Goal: Find specific page/section: Find specific page/section

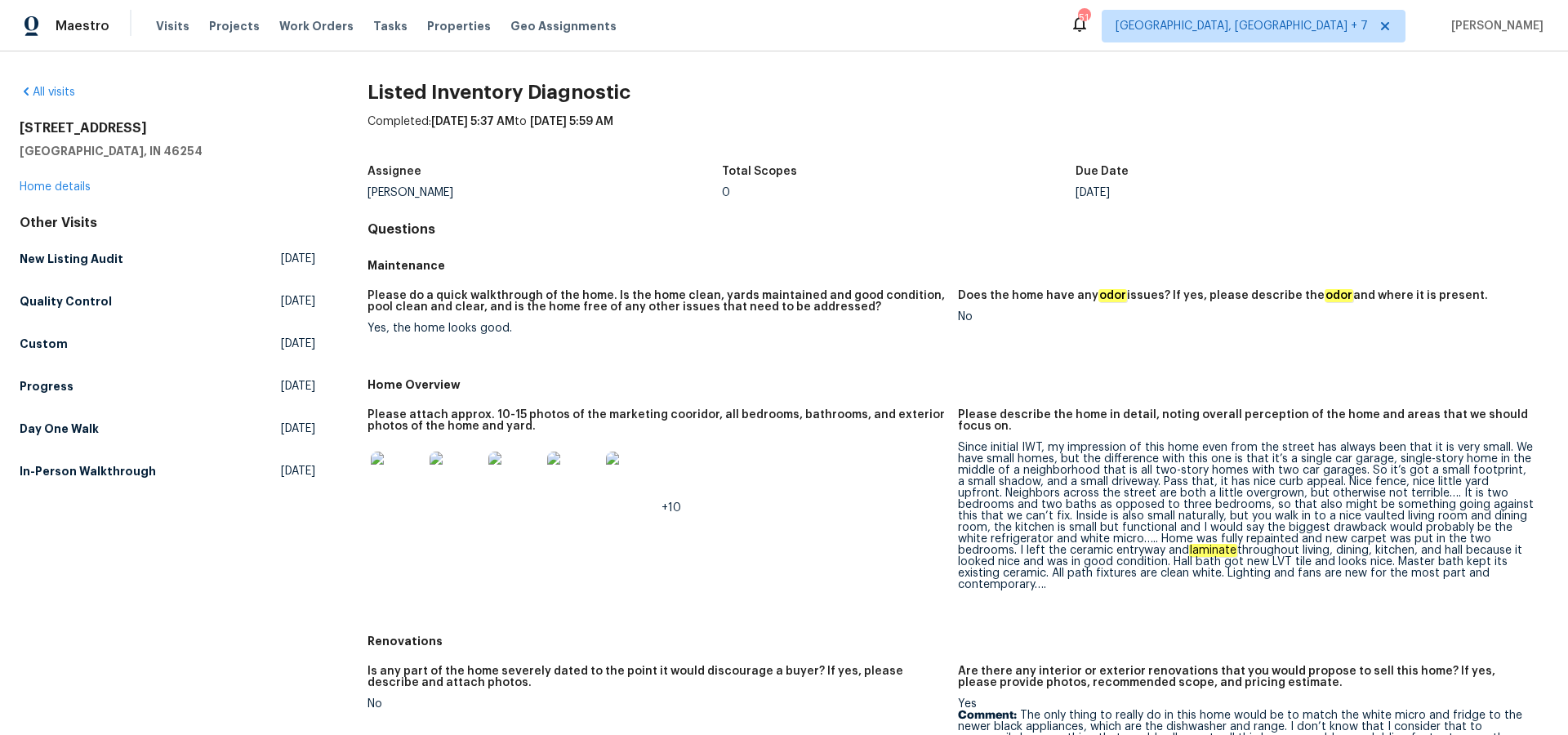
scroll to position [675, 0]
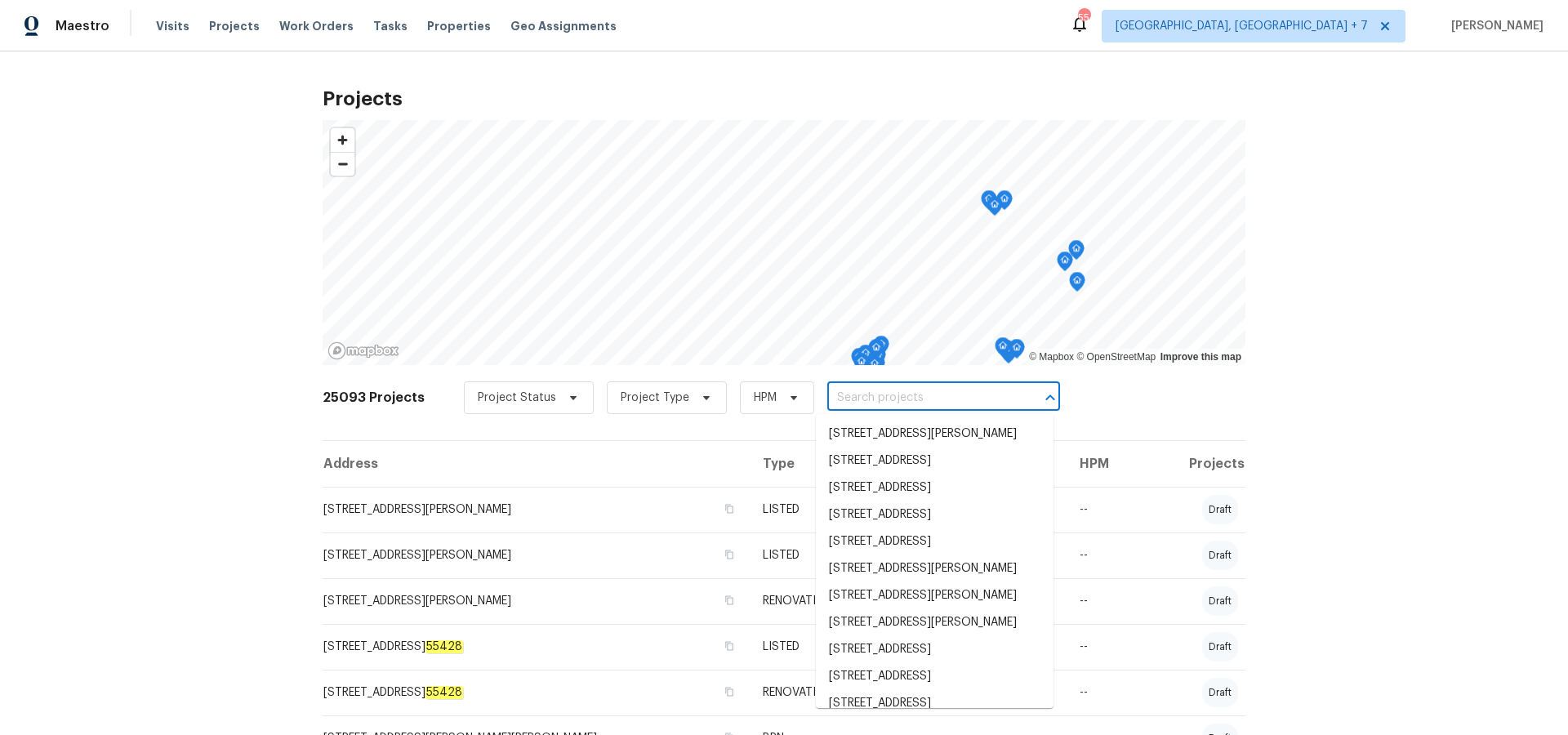
click at [842, 396] on input "text" at bounding box center [921, 398] width 187 height 25
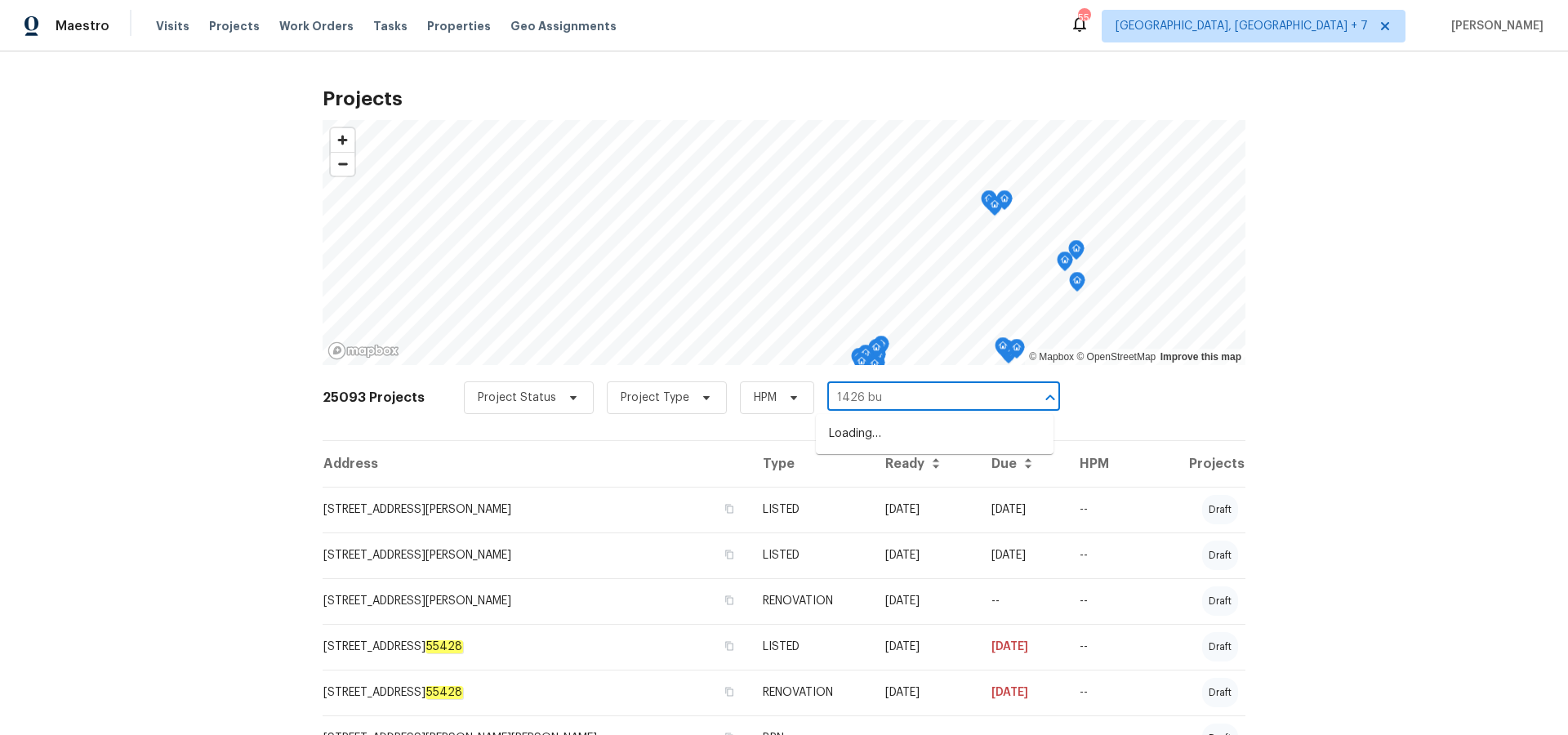
type input "1426 bur"
click at [853, 437] on li "[STREET_ADDRESS][PERSON_NAME][PERSON_NAME]" at bounding box center [934, 442] width 238 height 44
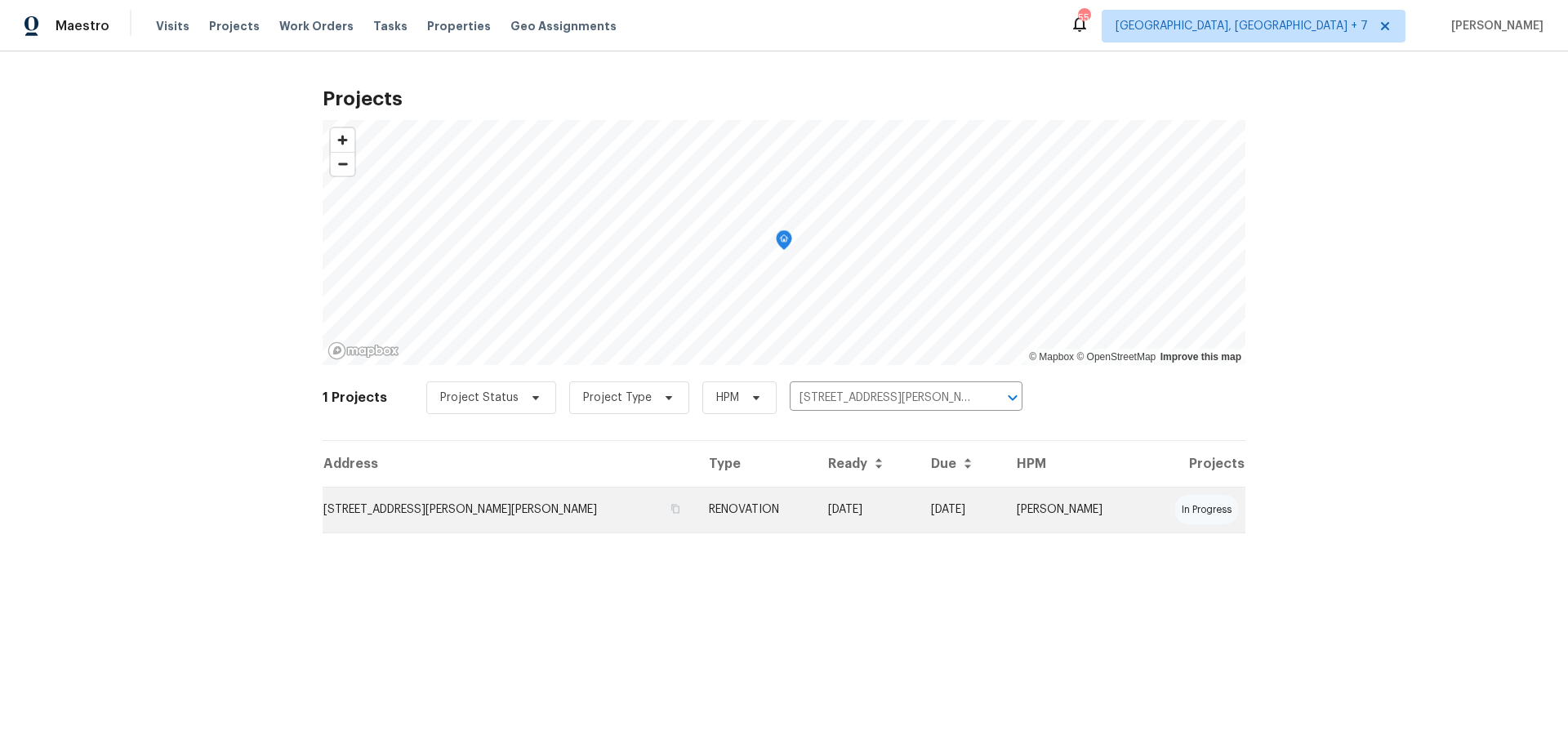
click at [419, 518] on td "[STREET_ADDRESS][PERSON_NAME][PERSON_NAME]" at bounding box center [509, 509] width 373 height 46
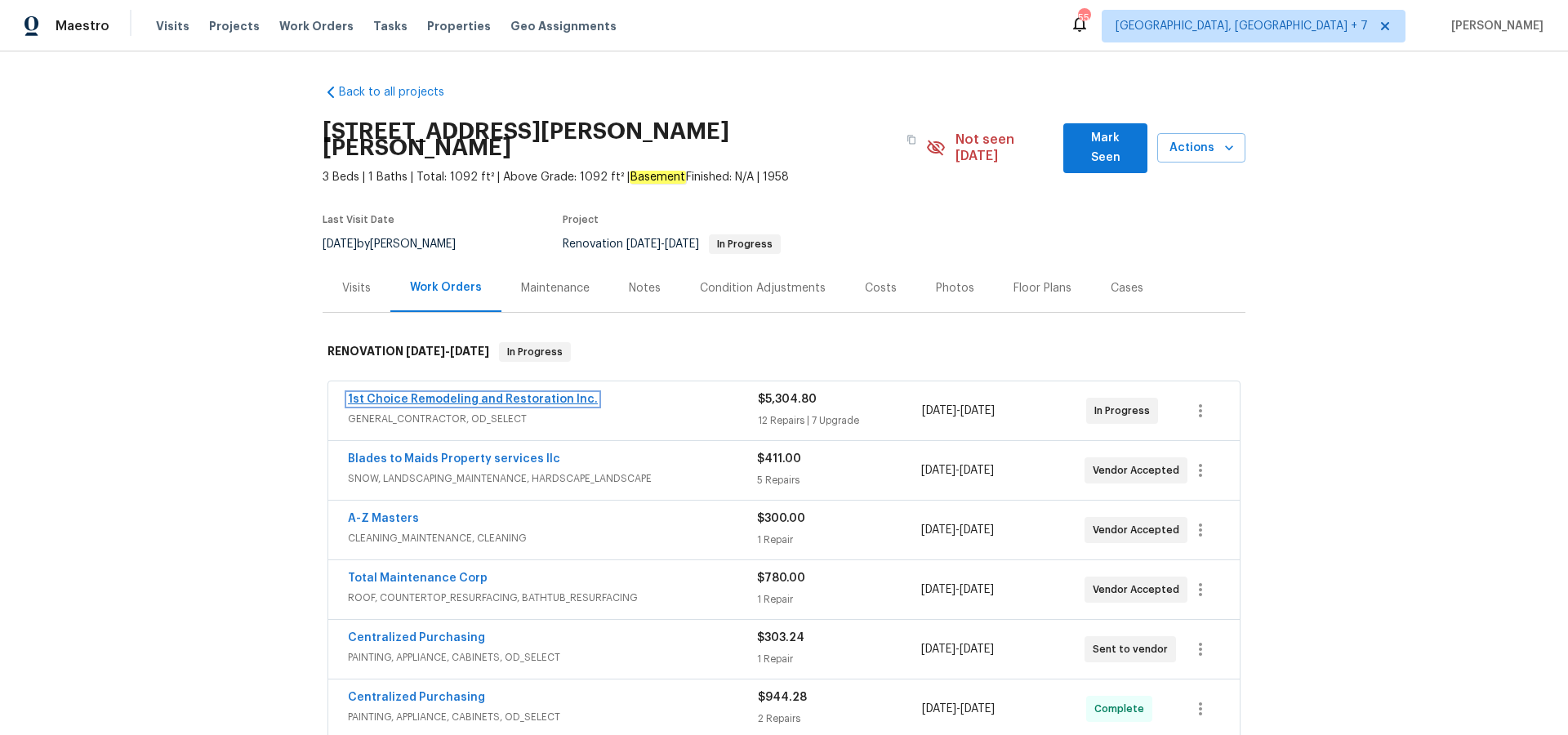
click at [530, 393] on link "1st Choice Remodeling and Restoration Inc." at bounding box center [473, 399] width 250 height 11
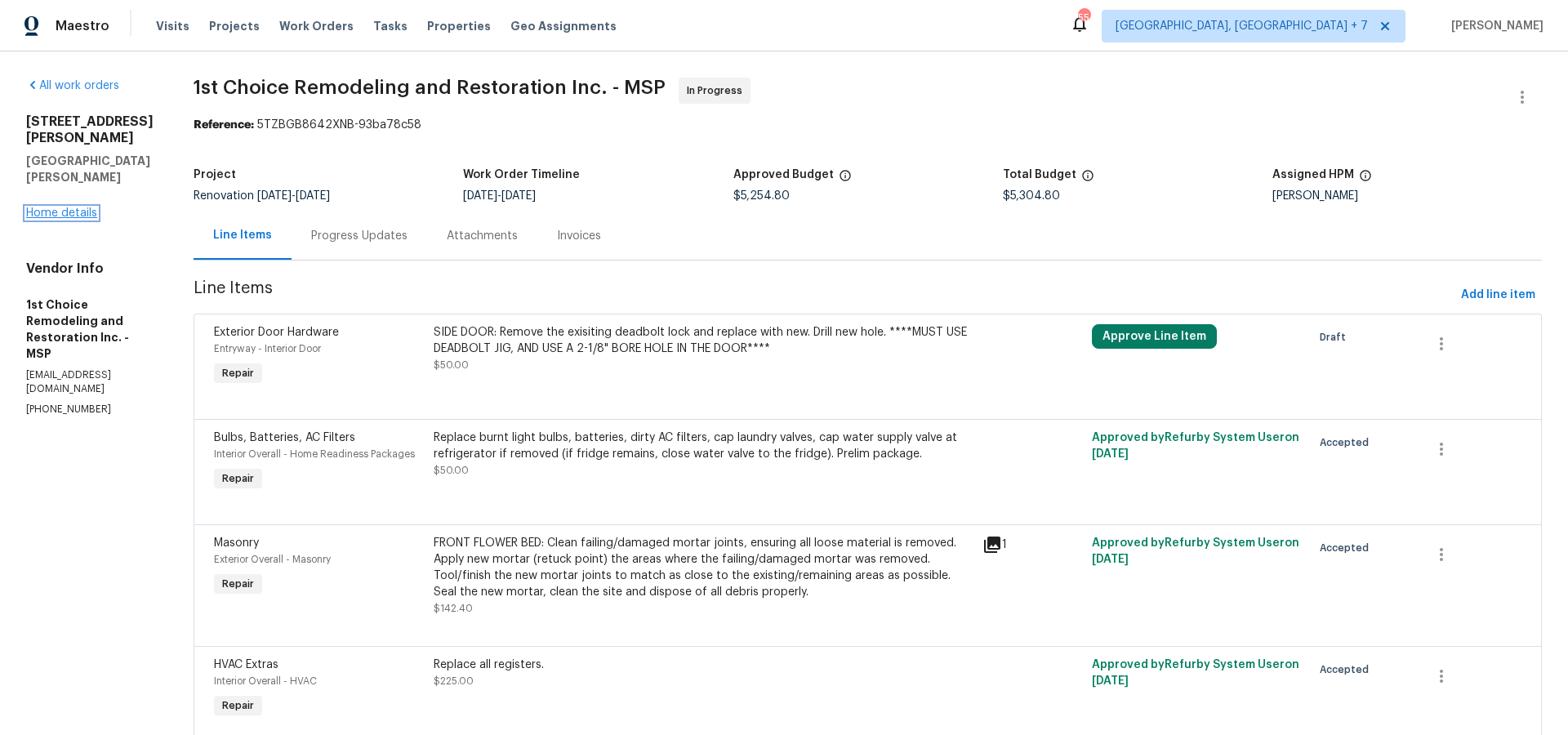
click at [61, 208] on link "Home details" at bounding box center [62, 214] width 71 height 11
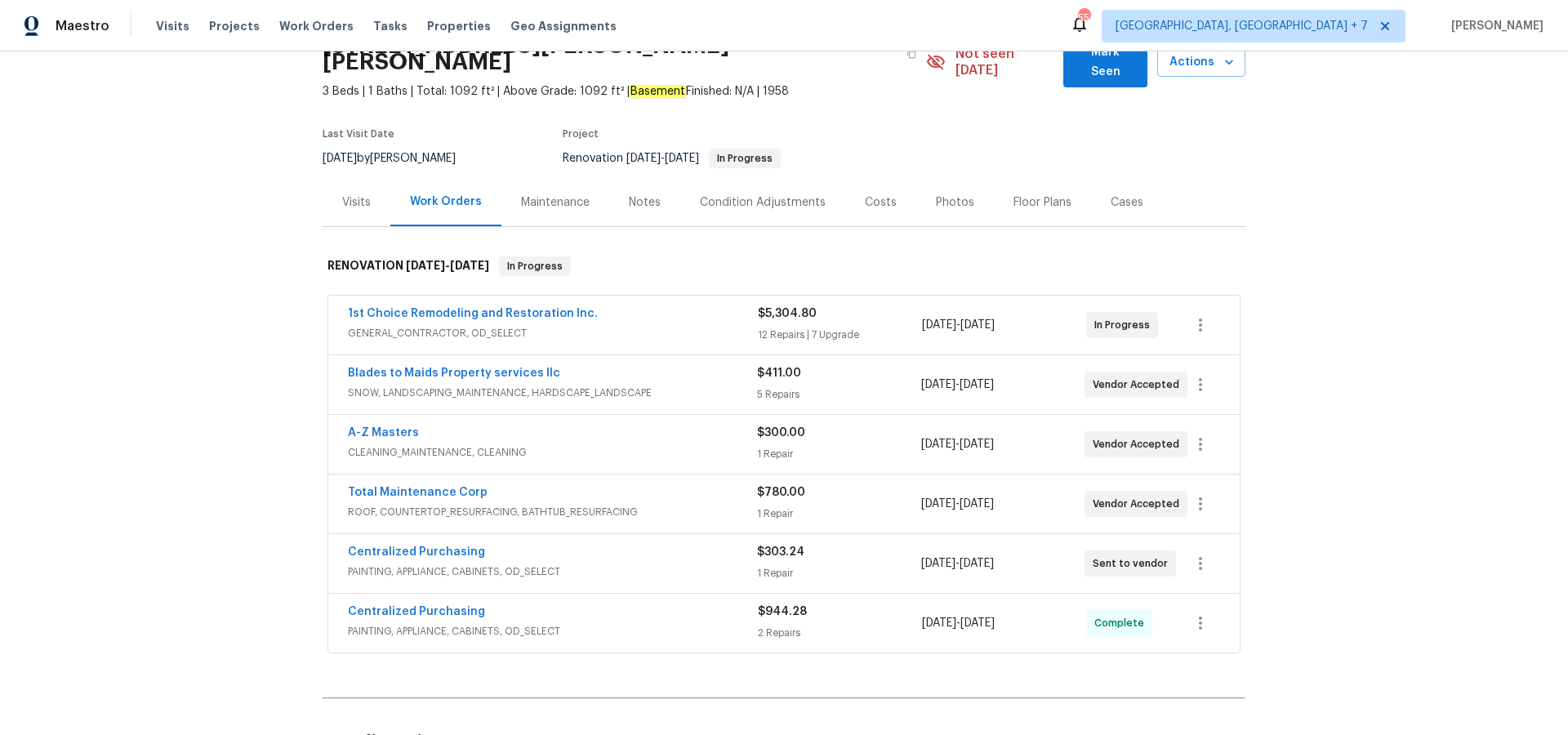
scroll to position [88, 0]
click at [441, 604] on link "Centralized Purchasing" at bounding box center [417, 610] width 137 height 11
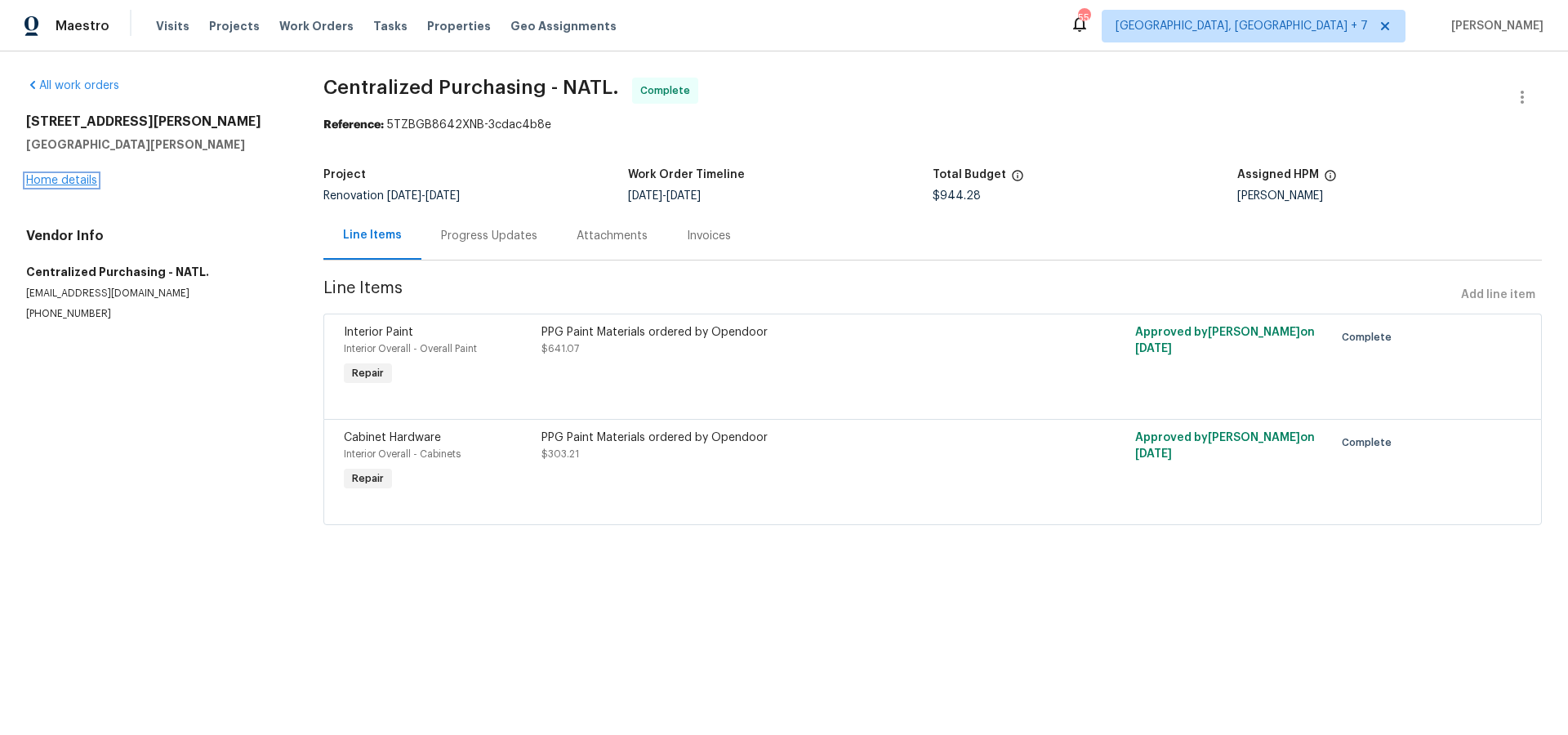
click at [62, 182] on link "Home details" at bounding box center [62, 181] width 71 height 11
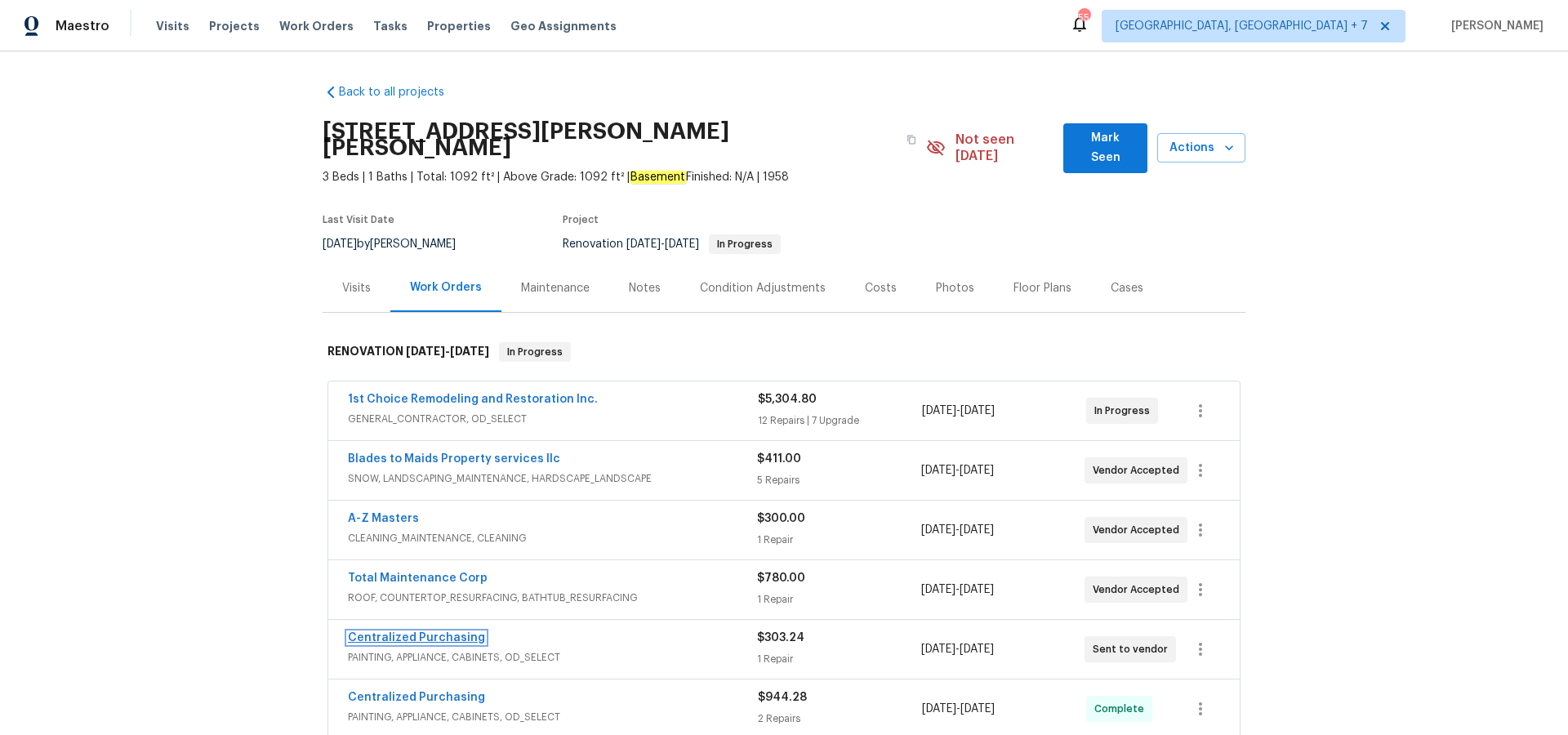
click at [428, 632] on link "Centralized Purchasing" at bounding box center [417, 638] width 137 height 11
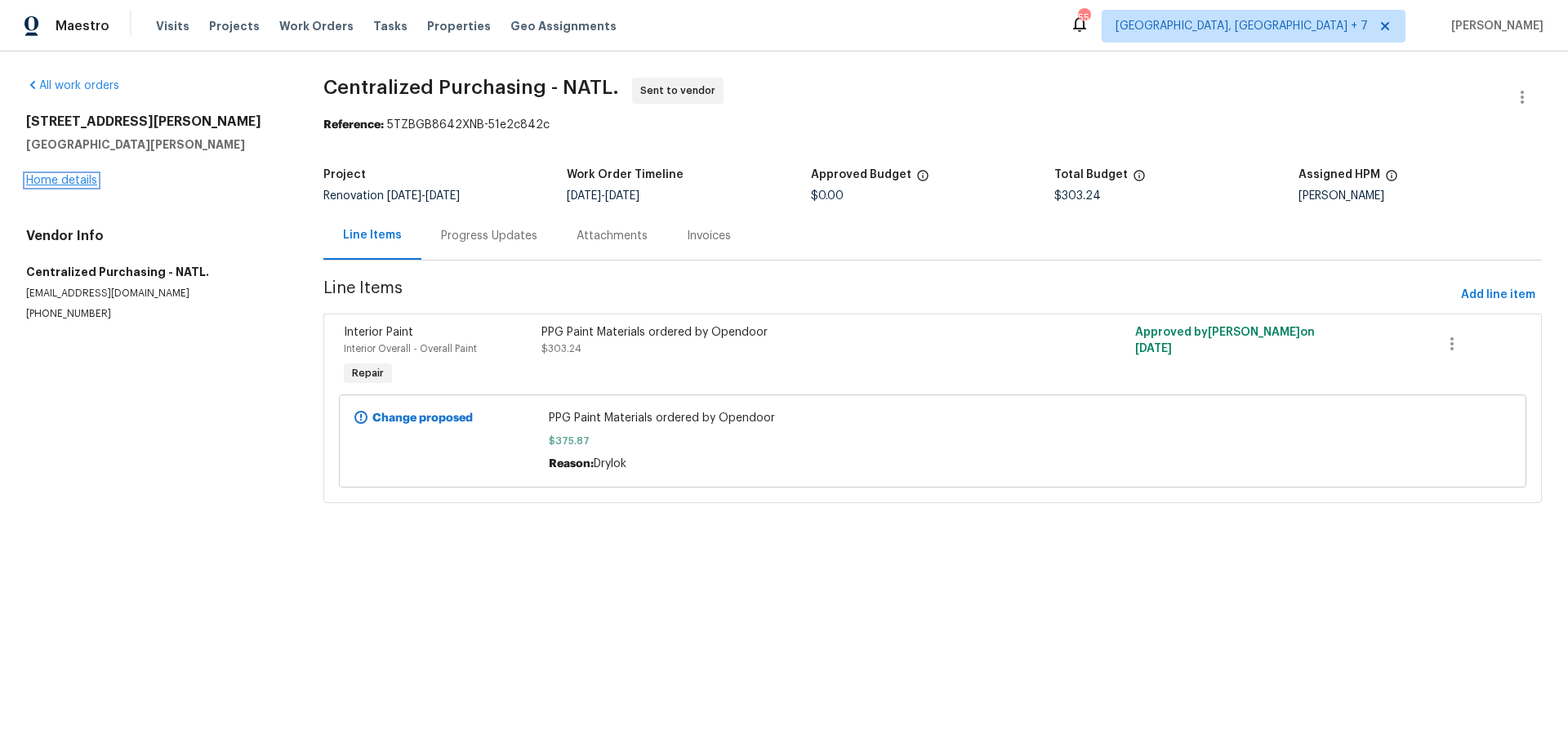
click at [71, 177] on link "Home details" at bounding box center [62, 181] width 71 height 11
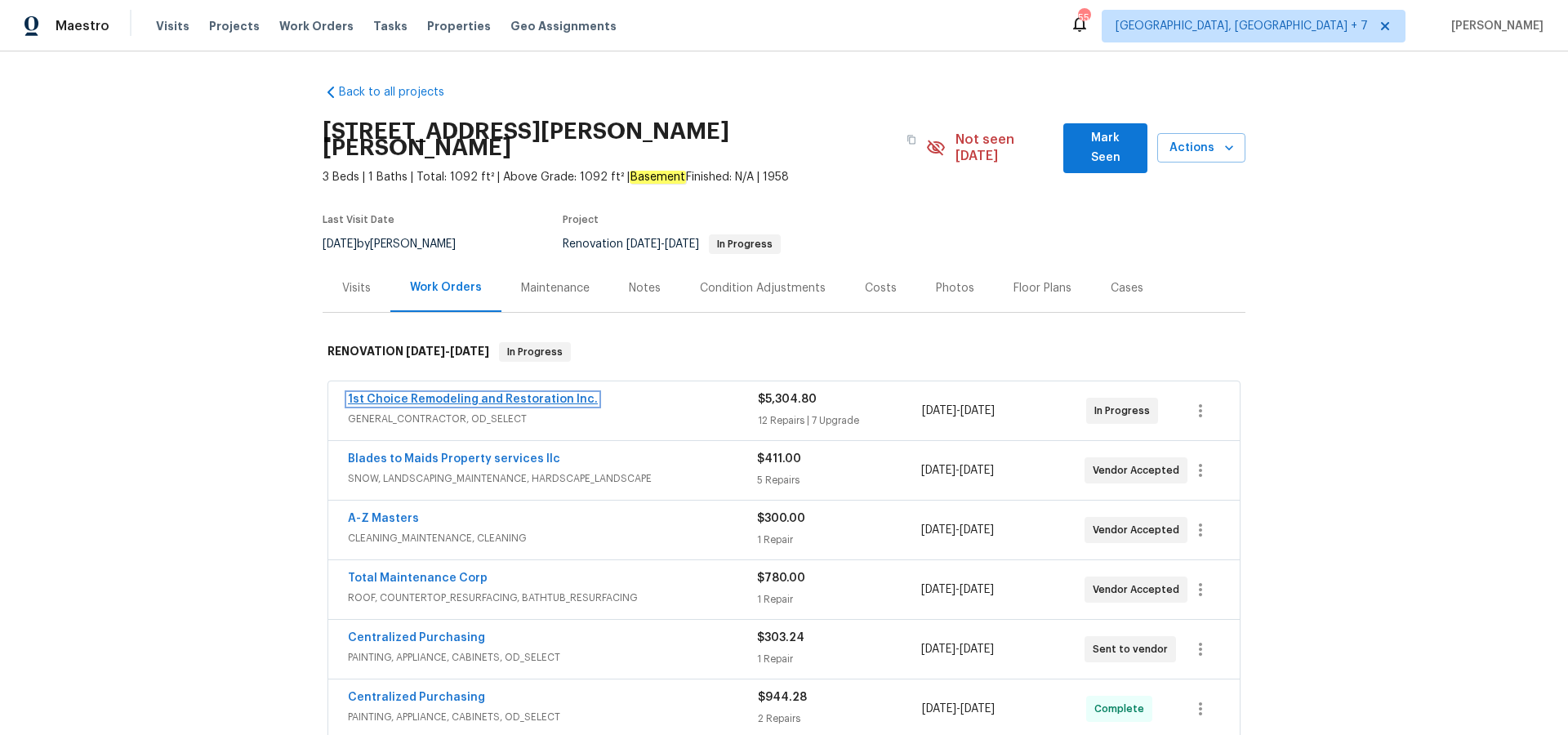
click at [511, 393] on link "1st Choice Remodeling and Restoration Inc." at bounding box center [473, 399] width 250 height 11
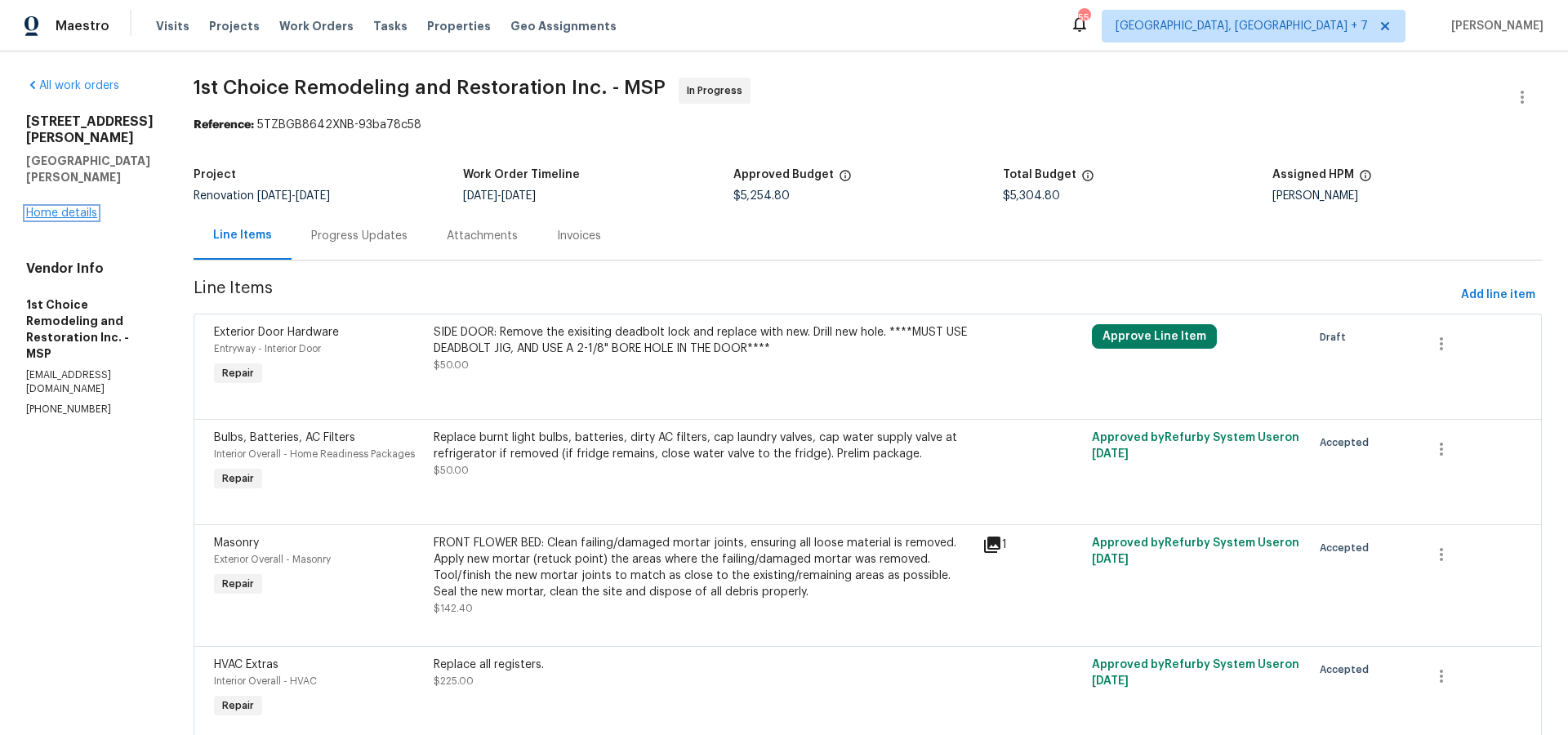
click at [71, 208] on link "Home details" at bounding box center [62, 214] width 71 height 11
